Goal: Information Seeking & Learning: Find specific fact

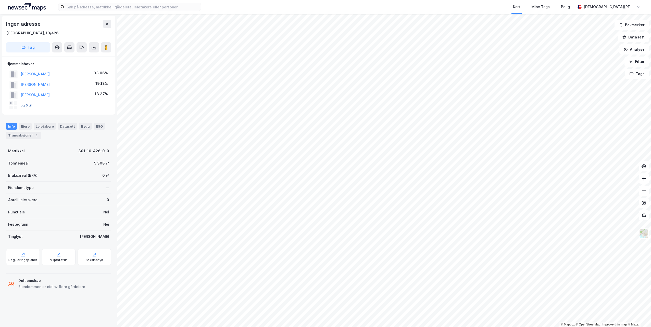
click at [0, 0] on button "og 5 til" at bounding box center [0, 0] width 0 height 0
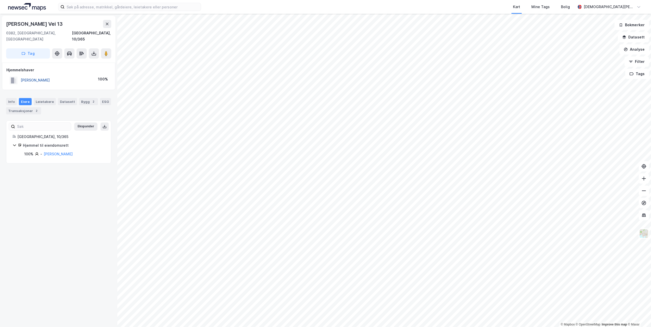
click at [0, 0] on button "[PERSON_NAME]" at bounding box center [0, 0] width 0 height 0
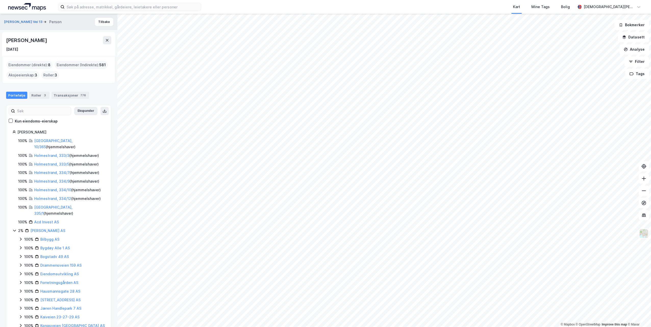
drag, startPoint x: 53, startPoint y: 40, endPoint x: 5, endPoint y: 42, distance: 47.7
click at [5, 42] on div "[PERSON_NAME] [DATE]" at bounding box center [58, 44] width 113 height 24
copy div "[PERSON_NAME]"
click at [107, 38] on icon at bounding box center [107, 40] width 4 height 4
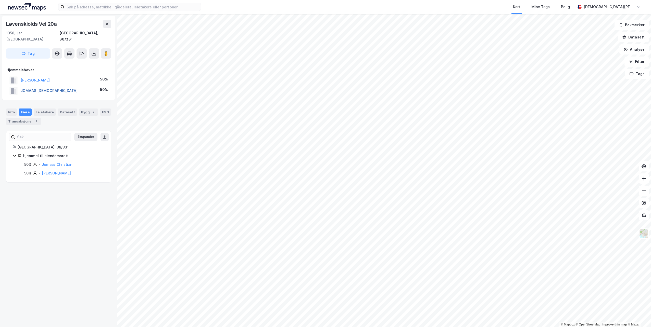
click at [0, 0] on button "JOMAAS [DEMOGRAPHIC_DATA]" at bounding box center [0, 0] width 0 height 0
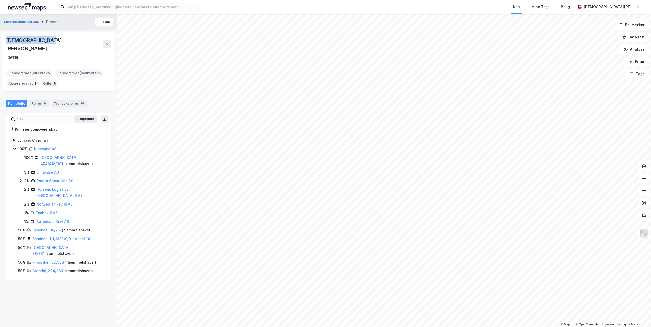
drag, startPoint x: 54, startPoint y: 41, endPoint x: 5, endPoint y: 42, distance: 49.2
click at [5, 42] on div "[PERSON_NAME] [DATE]" at bounding box center [58, 48] width 113 height 33
copy div "[DEMOGRAPHIC_DATA][PERSON_NAME]"
click at [107, 42] on icon at bounding box center [107, 44] width 4 height 4
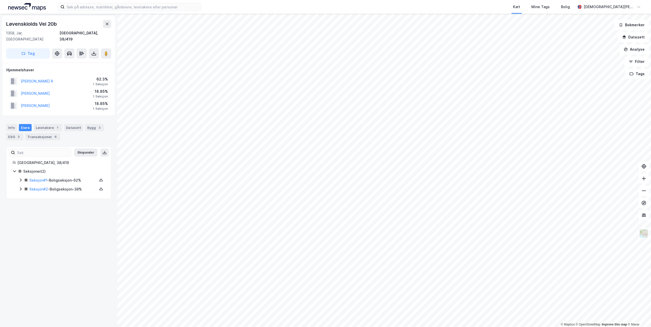
click at [472, 0] on html "Kart Mine Tags Bolig [PERSON_NAME] © Mapbox © OpenStreetMap Improve this map © …" at bounding box center [325, 163] width 651 height 327
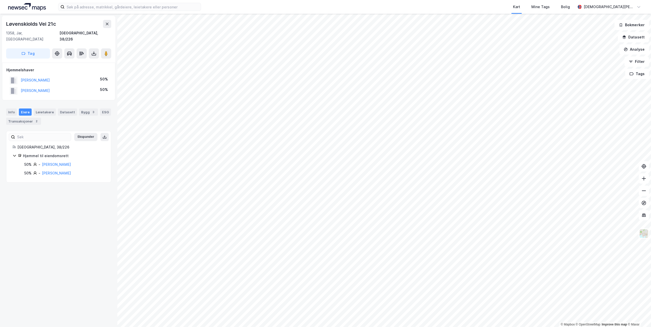
drag, startPoint x: 58, startPoint y: 84, endPoint x: 9, endPoint y: 86, distance: 49.0
click at [9, 86] on div "[PERSON_NAME] 50%" at bounding box center [58, 91] width 105 height 10
copy button "[PERSON_NAME]"
click at [0, 0] on button "[PERSON_NAME]" at bounding box center [0, 0] width 0 height 0
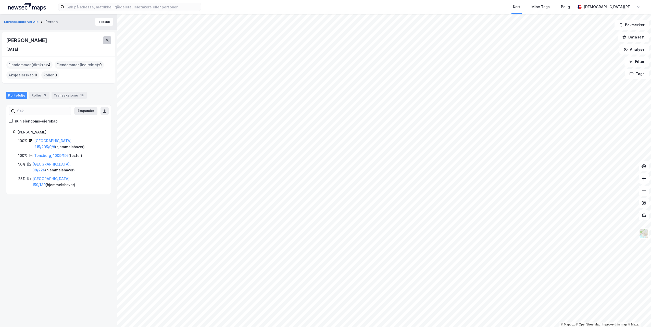
click at [106, 39] on icon at bounding box center [107, 40] width 3 height 3
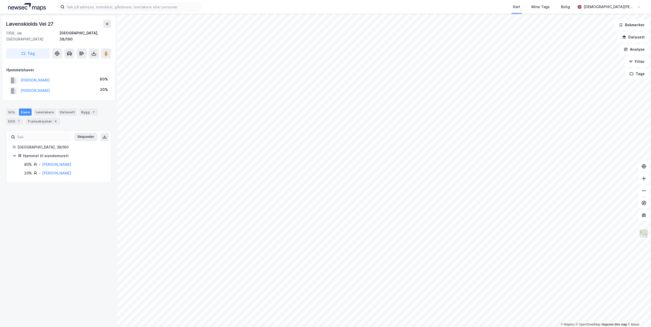
drag, startPoint x: 62, startPoint y: 84, endPoint x: 20, endPoint y: 87, distance: 41.9
click at [20, 87] on div "[PERSON_NAME] 20%" at bounding box center [58, 91] width 105 height 10
copy button "[PERSON_NAME]"
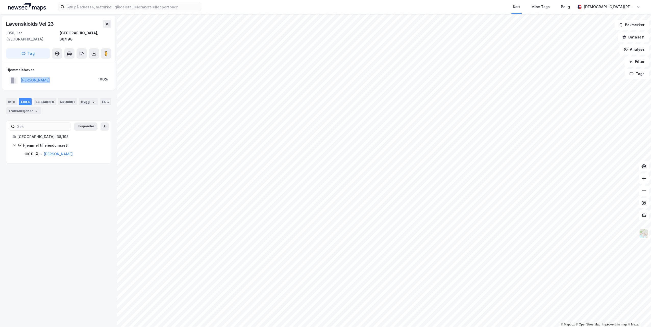
drag, startPoint x: 27, startPoint y: 74, endPoint x: 20, endPoint y: 76, distance: 7.3
click at [20, 76] on div "[PERSON_NAME] 100%" at bounding box center [58, 80] width 105 height 10
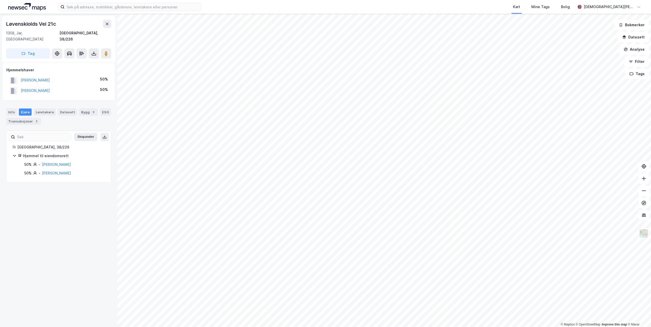
drag, startPoint x: 69, startPoint y: 75, endPoint x: 19, endPoint y: 75, distance: 49.7
click at [19, 75] on div "[PERSON_NAME] 50%" at bounding box center [58, 80] width 105 height 10
copy button "[PERSON_NAME]"
drag, startPoint x: 64, startPoint y: 86, endPoint x: 21, endPoint y: 88, distance: 42.6
click at [21, 88] on div "[PERSON_NAME] 50%" at bounding box center [58, 91] width 105 height 10
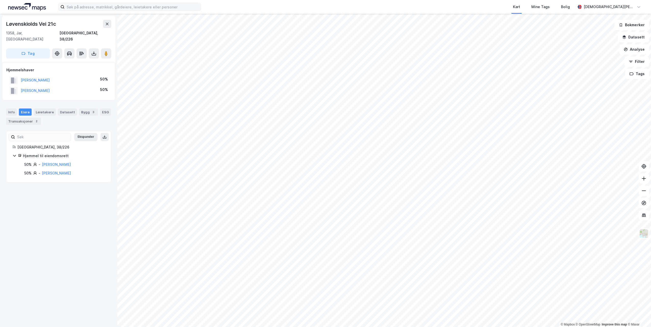
copy button "[PERSON_NAME]"
